Goal: Find contact information: Find contact information

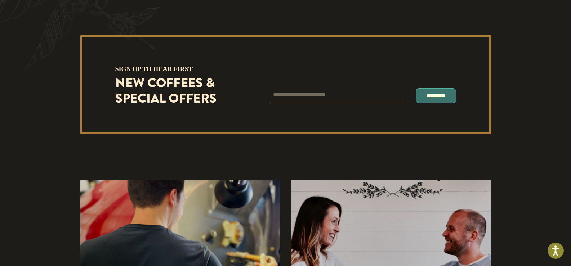
scroll to position [2036, 0]
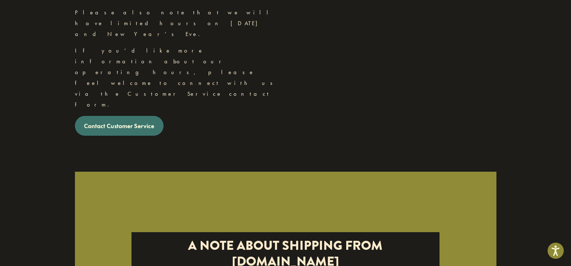
scroll to position [969, 0]
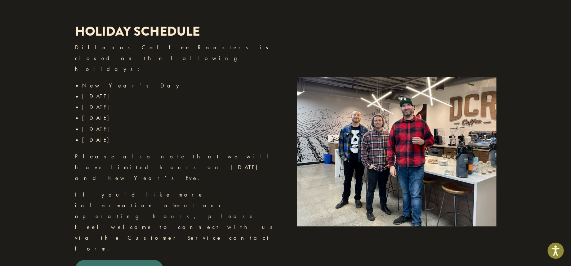
click at [139, 266] on strong "Contact Customer Service" at bounding box center [119, 270] width 70 height 8
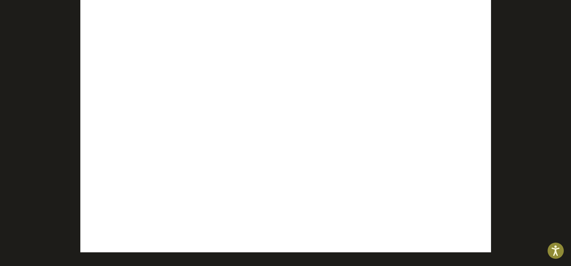
scroll to position [357, 0]
